Goal: Task Accomplishment & Management: Understand process/instructions

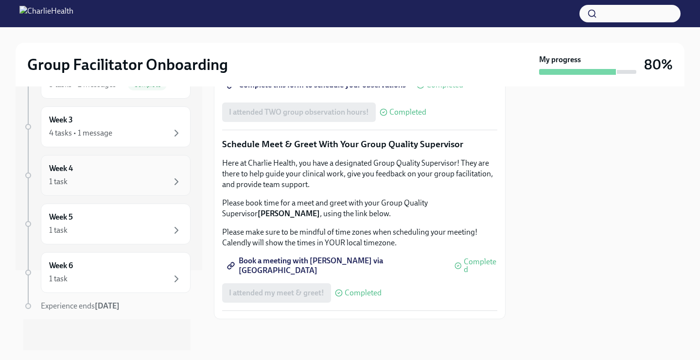
scroll to position [78, 0]
click at [96, 135] on div "4 tasks • 1 message" at bounding box center [80, 135] width 63 height 11
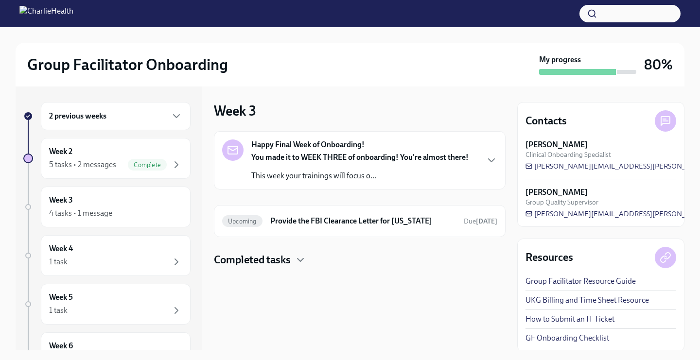
click at [280, 264] on h4 "Completed tasks" at bounding box center [252, 260] width 77 height 15
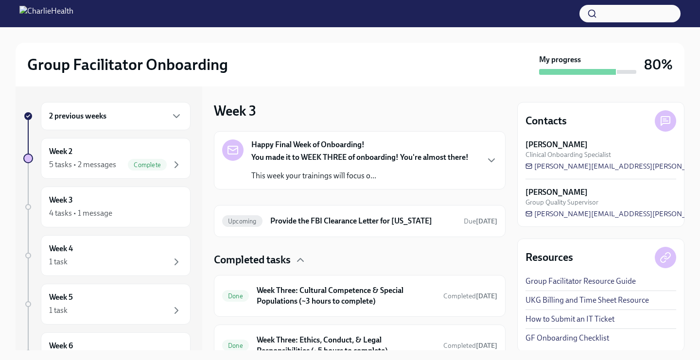
scroll to position [97, 0]
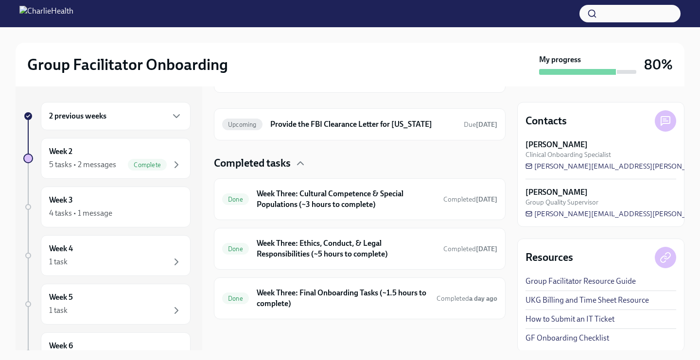
click at [555, 143] on strong "[PERSON_NAME]" at bounding box center [557, 145] width 62 height 11
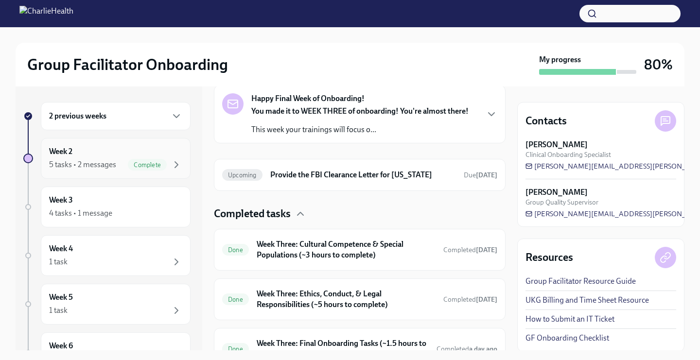
scroll to position [32, 0]
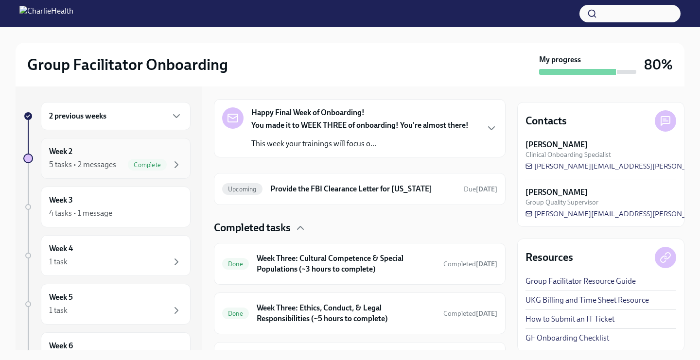
click at [82, 161] on div "5 tasks • 2 messages" at bounding box center [82, 165] width 67 height 11
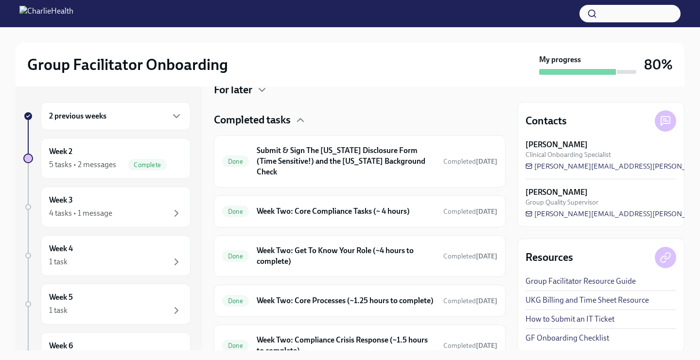
scroll to position [243, 0]
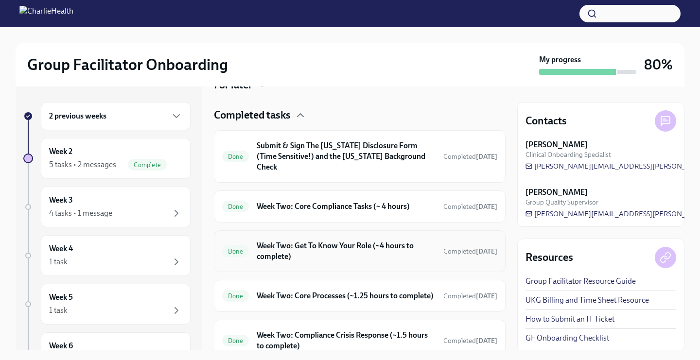
click at [312, 247] on h6 "Week Two: Get To Know Your Role (~4 hours to complete)" at bounding box center [346, 251] width 179 height 21
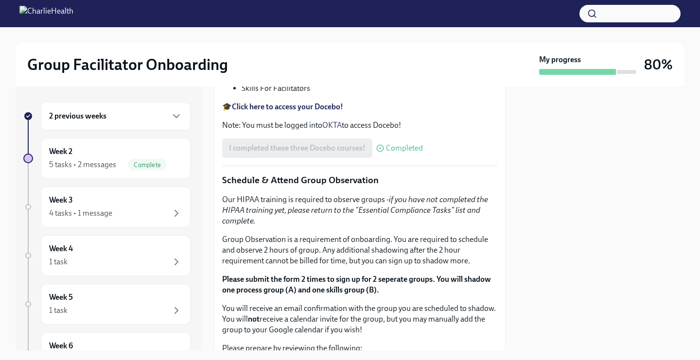
scroll to position [442, 0]
drag, startPoint x: 364, startPoint y: 186, endPoint x: 426, endPoint y: 200, distance: 63.4
copy p "[URL][DOMAIN_NAME][PERSON_NAME]"
